Goal: Information Seeking & Learning: Learn about a topic

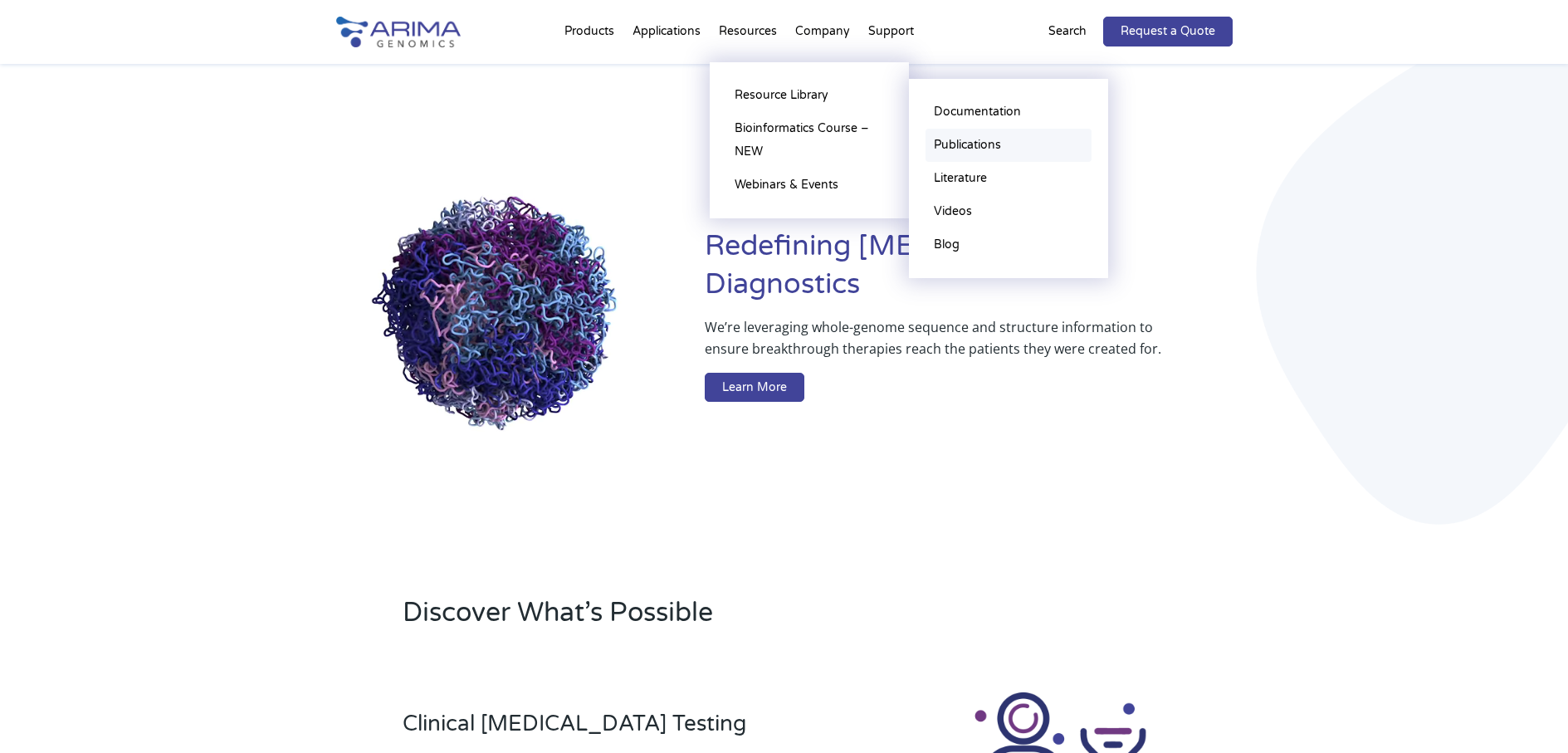
click at [968, 139] on link "Publications" at bounding box center [1008, 145] width 166 height 33
